Goal: Navigation & Orientation: Find specific page/section

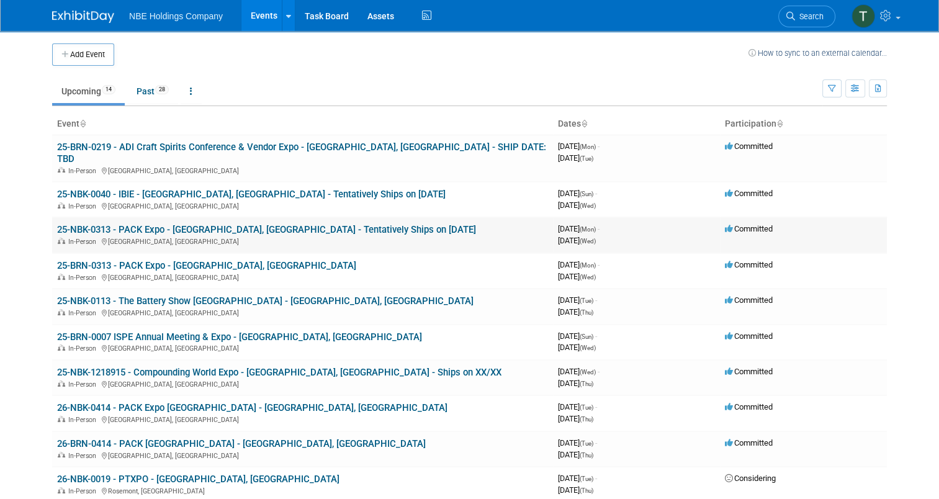
click at [206, 224] on link "25-NBK-0313 - PACK Expo - [GEOGRAPHIC_DATA], [GEOGRAPHIC_DATA] - Tentatively Sh…" at bounding box center [266, 229] width 419 height 11
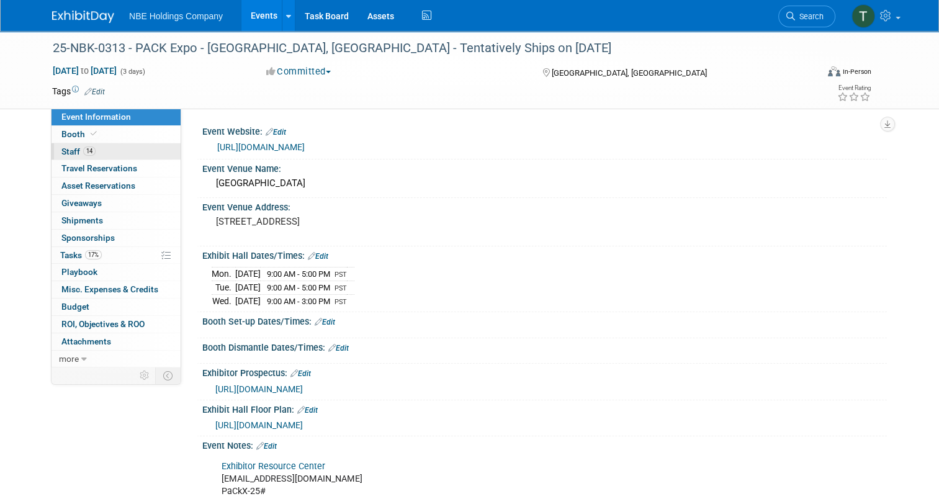
click at [119, 155] on link "14 Staff 14" at bounding box center [116, 151] width 129 height 17
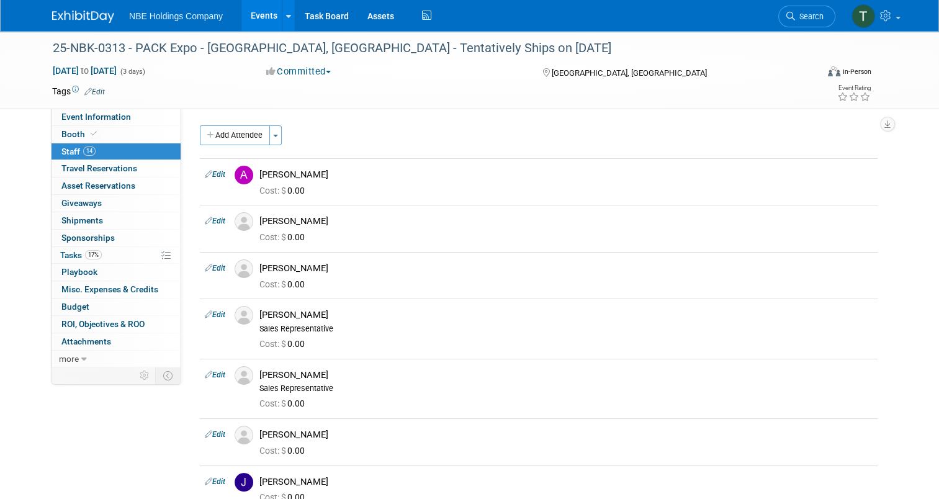
click at [266, 19] on link "Events" at bounding box center [263, 15] width 45 height 31
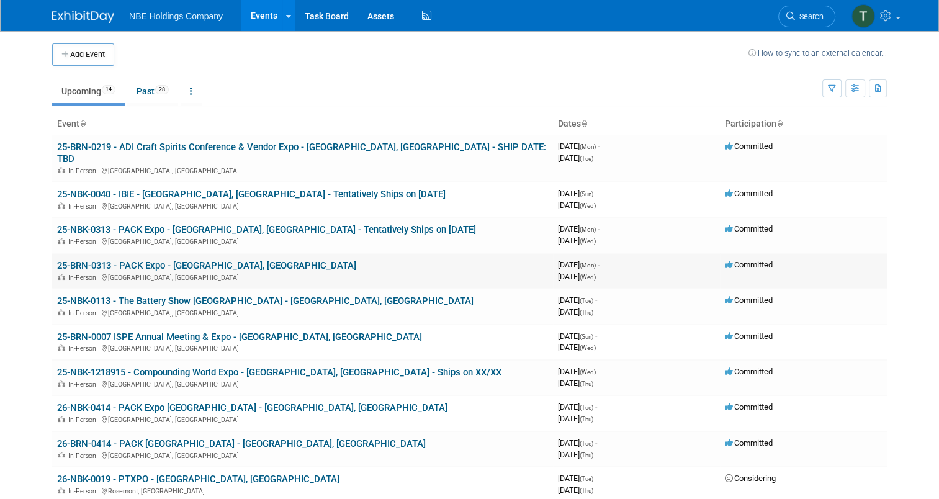
click at [210, 260] on link "25-BRN-0313 - PACK Expo - [GEOGRAPHIC_DATA], [GEOGRAPHIC_DATA]" at bounding box center [206, 265] width 299 height 11
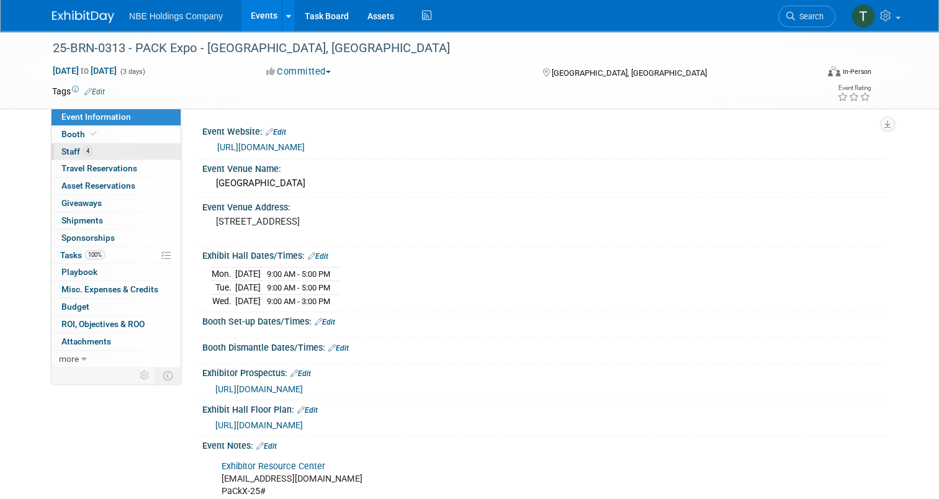
click at [128, 158] on link "4 Staff 4" at bounding box center [116, 151] width 129 height 17
